Goal: Browse casually: Explore the website without a specific task or goal

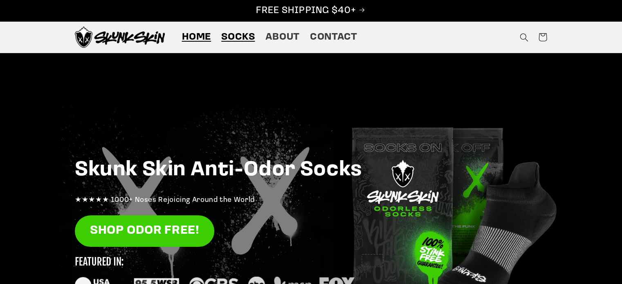
click at [242, 39] on span "Socks" at bounding box center [238, 37] width 34 height 13
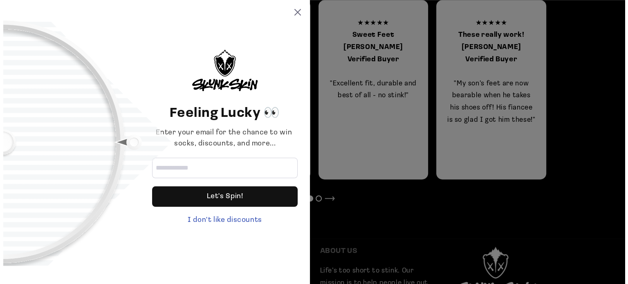
scroll to position [654, 0]
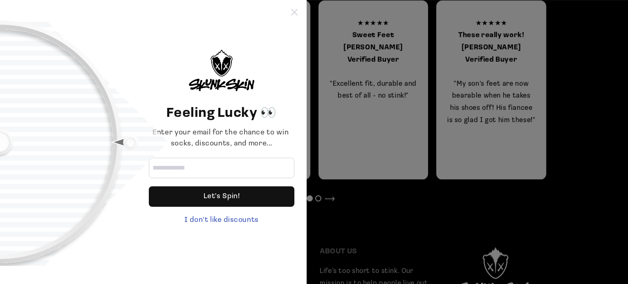
click at [297, 13] on icon at bounding box center [294, 12] width 7 height 7
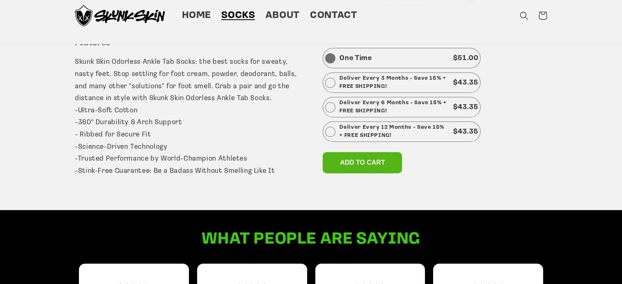
scroll to position [368, 0]
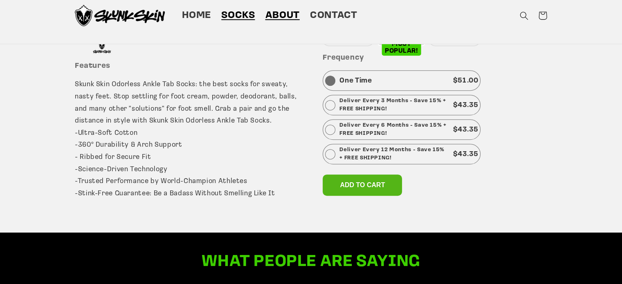
click at [273, 16] on span "About" at bounding box center [282, 15] width 34 height 13
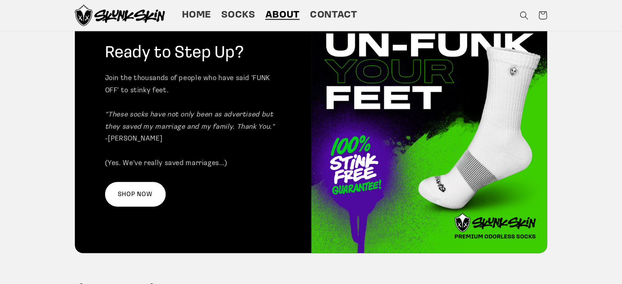
scroll to position [1308, 0]
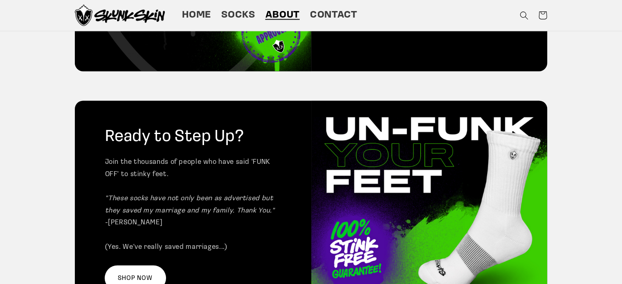
click at [138, 267] on link "SHOP NOW" at bounding box center [135, 278] width 61 height 24
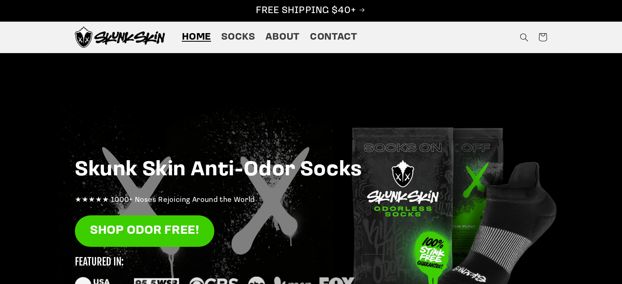
click at [119, 38] on img at bounding box center [120, 37] width 90 height 21
